Goal: Transaction & Acquisition: Purchase product/service

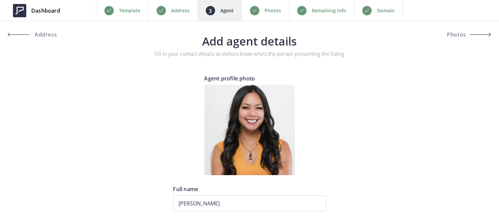
click at [323, 15] on div "Remaining info" at bounding box center [321, 10] width 65 height 21
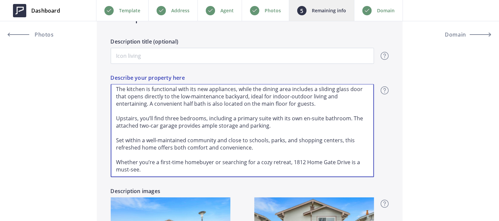
scroll to position [32, 0]
drag, startPoint x: 114, startPoint y: 87, endPoint x: 227, endPoint y: 181, distance: 147.1
click at [227, 181] on div "This refreshed and charming 3-bedroom, 2.5-bathroom home offers 1,376 sq. ft. o…" at bounding box center [242, 130] width 263 height 113
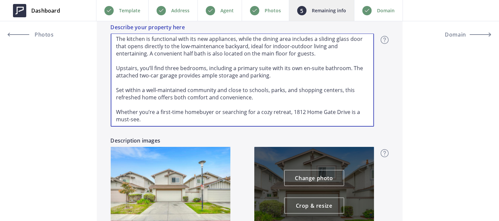
drag, startPoint x: 117, startPoint y: 115, endPoint x: 287, endPoint y: 220, distance: 199.7
click at [287, 220] on div "Description Description title (optional) Overview - overview title and text Her…" at bounding box center [250, 104] width 306 height 317
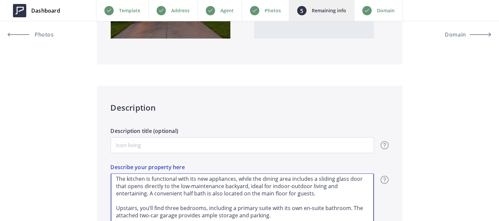
scroll to position [150, 0]
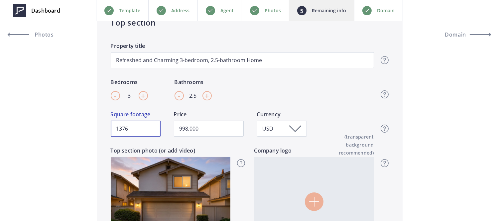
click at [131, 132] on input "1376" at bounding box center [136, 129] width 50 height 16
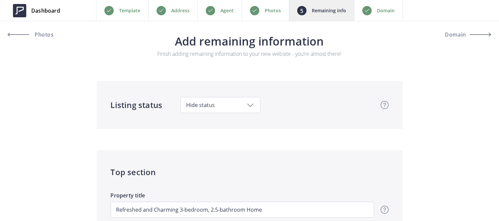
click at [378, 4] on div "Domain" at bounding box center [378, 10] width 49 height 21
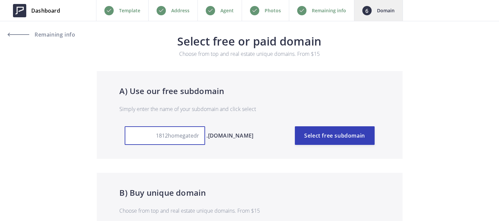
click at [191, 134] on input "1812homegatedr" at bounding box center [165, 135] width 80 height 19
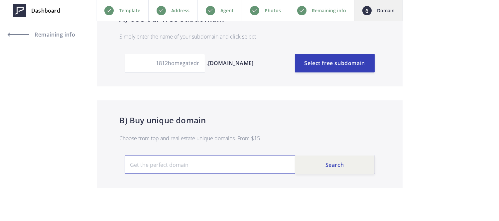
click at [197, 160] on input "text" at bounding box center [250, 165] width 250 height 19
paste input "1812homegatedr"
type input "[DOMAIN_NAME]"
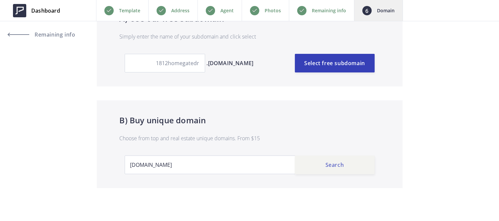
click at [331, 162] on button "Search" at bounding box center [335, 165] width 80 height 19
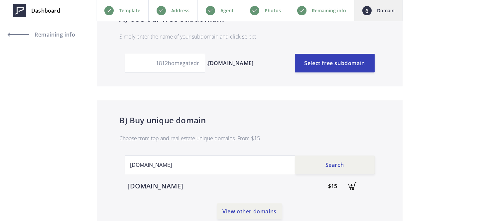
click at [354, 185] on img at bounding box center [352, 186] width 15 height 15
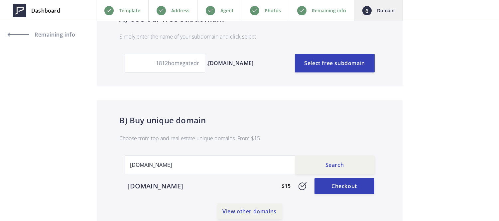
click at [354, 185] on link "Checkout" at bounding box center [344, 186] width 60 height 16
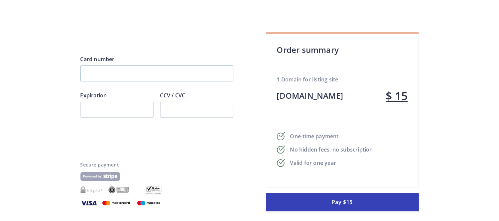
click at [147, 76] on div at bounding box center [156, 73] width 153 height 16
click at [99, 104] on div at bounding box center [116, 110] width 73 height 16
click at [333, 200] on button "Pay $15" at bounding box center [342, 202] width 153 height 19
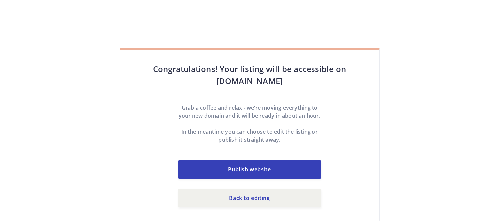
scroll to position [38, 0]
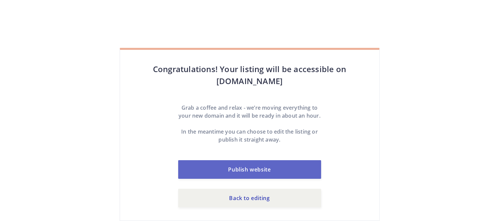
click at [291, 175] on link "Publish website" at bounding box center [249, 169] width 143 height 19
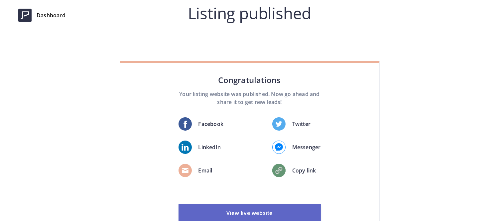
click at [265, 204] on link "View live website" at bounding box center [250, 213] width 142 height 19
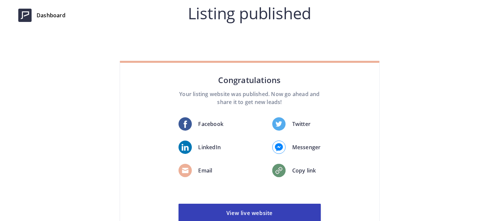
scroll to position [51, 0]
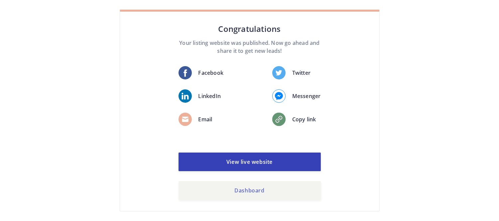
click at [247, 195] on link "Dashboard" at bounding box center [250, 190] width 142 height 19
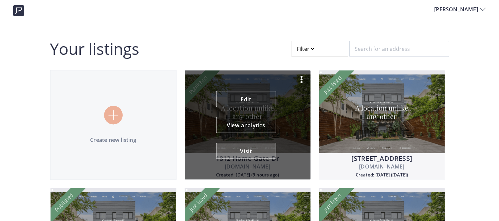
click at [259, 147] on button "Visit" at bounding box center [246, 151] width 60 height 16
